Goal: Navigation & Orientation: Find specific page/section

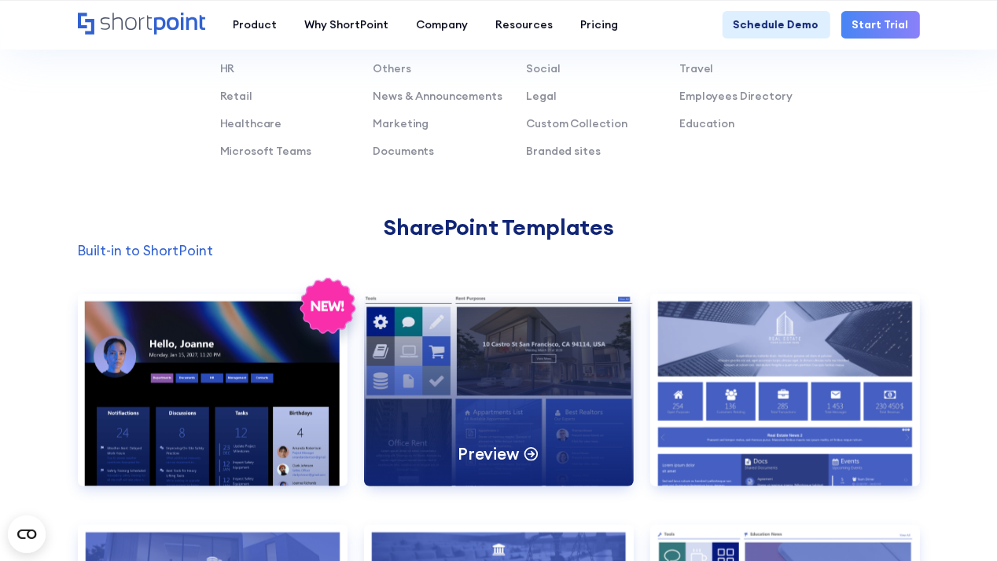
scroll to position [1179, 0]
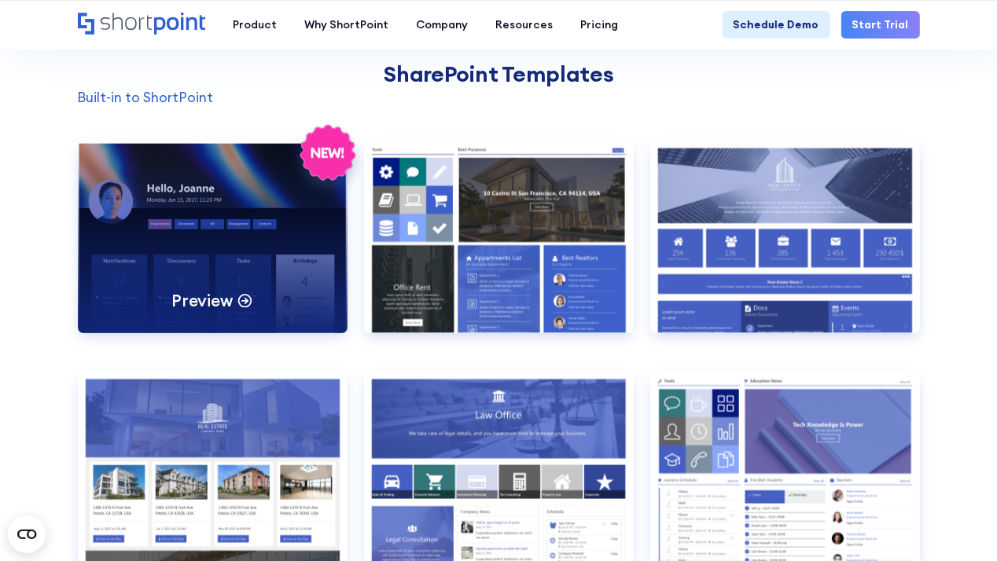
click at [302, 304] on div "Preview" at bounding box center [213, 237] width 270 height 193
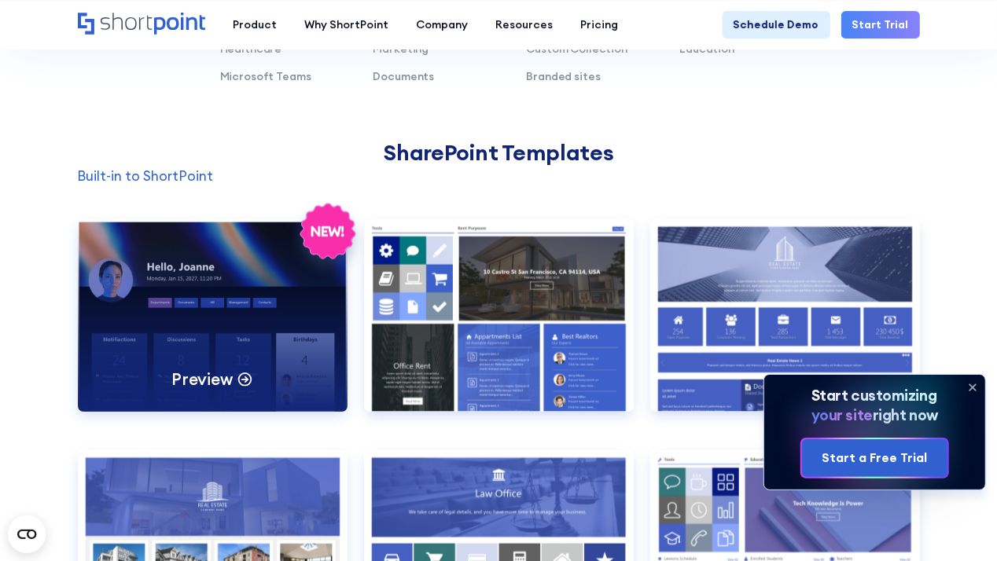
scroll to position [1337, 0]
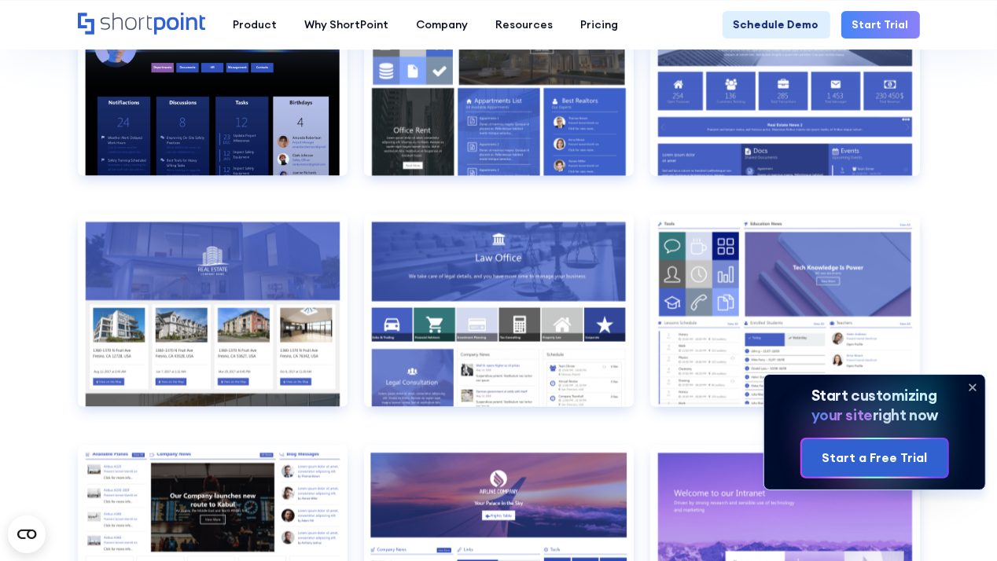
click at [974, 388] on icon at bounding box center [972, 387] width 6 height 6
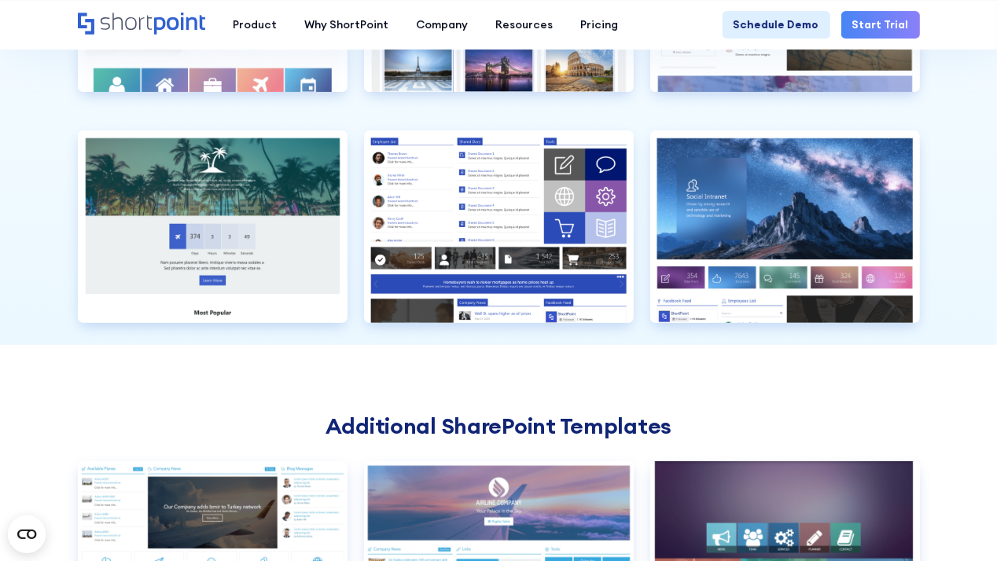
scroll to position [3774, 0]
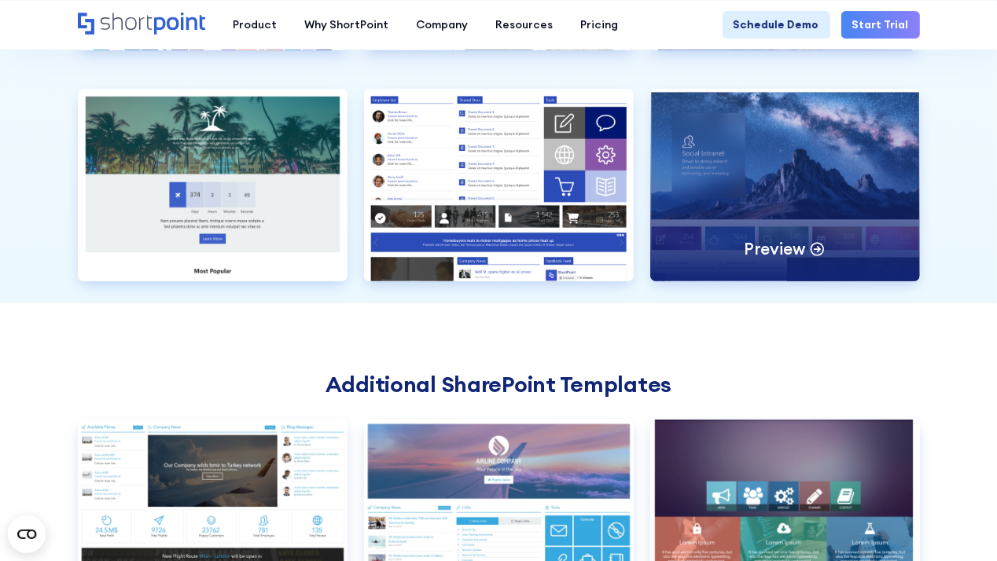
click at [791, 168] on div "Preview" at bounding box center [785, 185] width 270 height 193
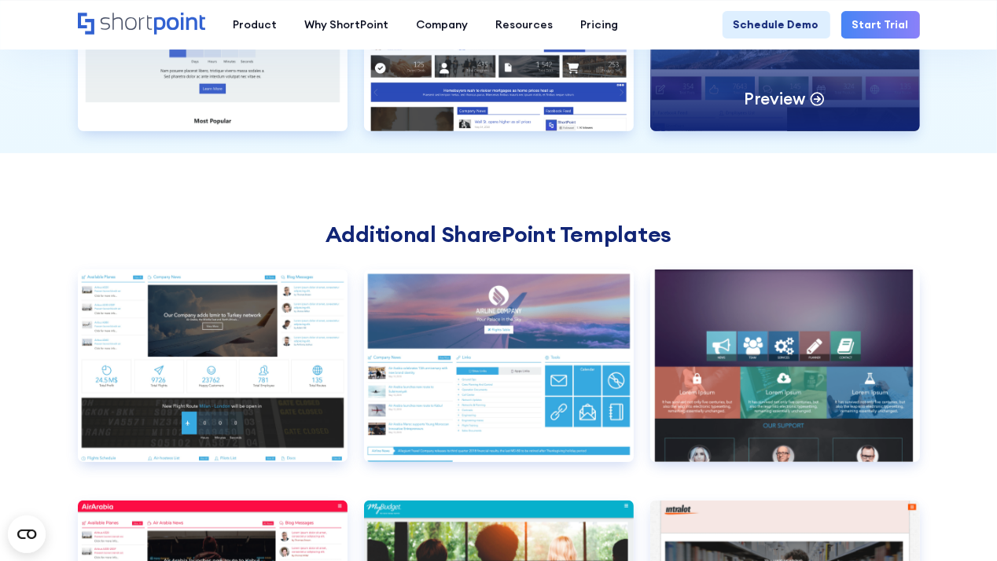
scroll to position [3931, 0]
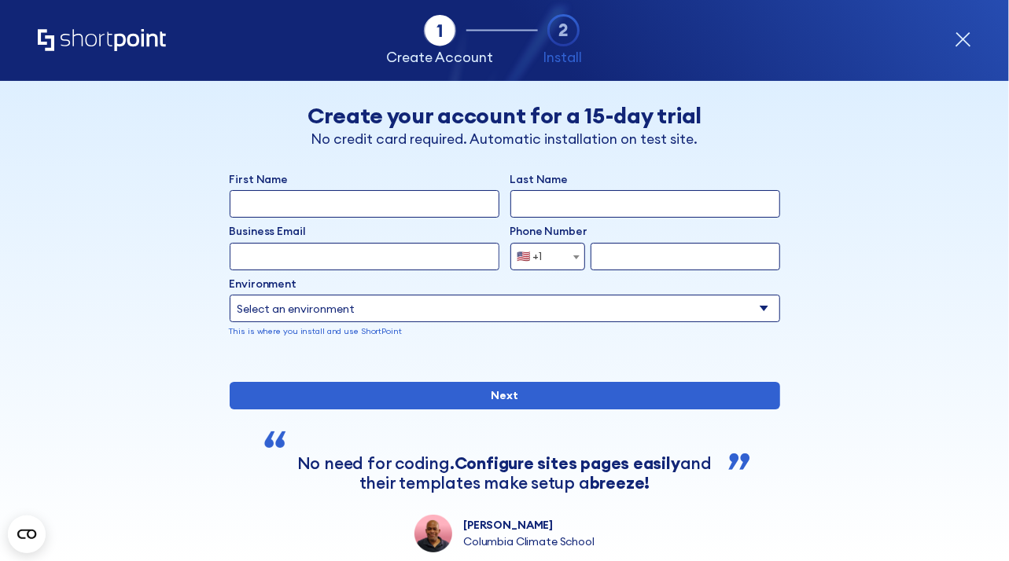
click at [961, 46] on icon "form" at bounding box center [963, 39] width 17 height 17
